Goal: Task Accomplishment & Management: Use online tool/utility

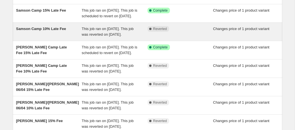
scroll to position [122, 0]
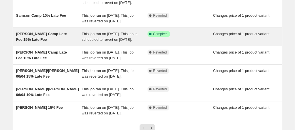
click at [59, 43] on div "[PERSON_NAME] Camp Late Fee 15% Late Fee" at bounding box center [49, 36] width 66 height 11
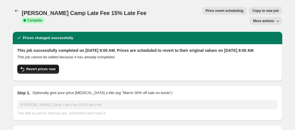
click at [52, 67] on span "Revert prices now" at bounding box center [40, 69] width 29 height 5
checkbox input "false"
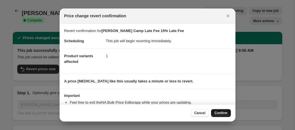
click at [219, 116] on button "Confirm" at bounding box center [221, 113] width 20 height 8
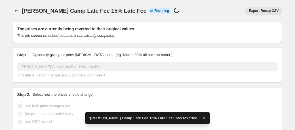
checkbox input "true"
